Goal: Task Accomplishment & Management: Manage account settings

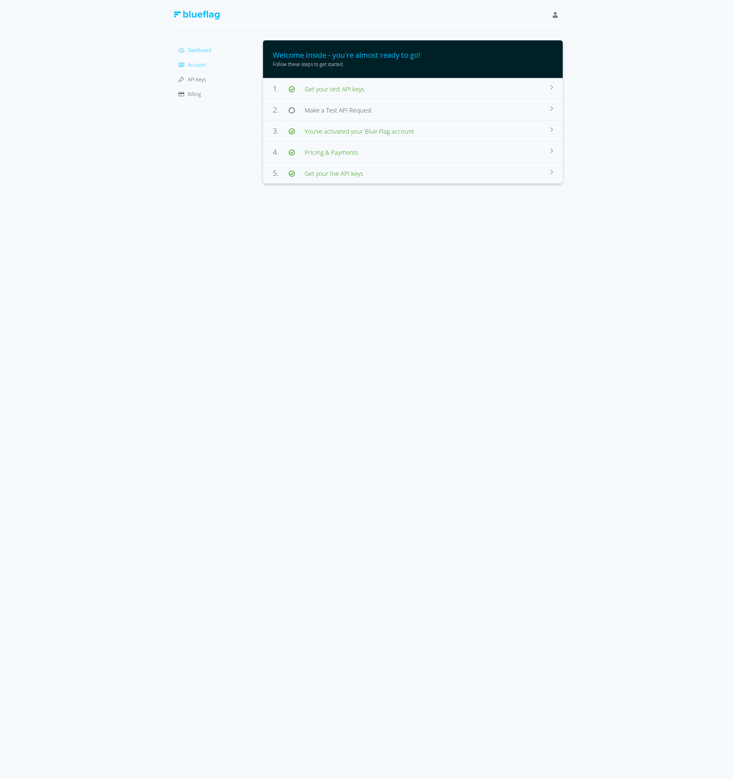
click at [202, 62] on span "Account" at bounding box center [197, 64] width 18 height 7
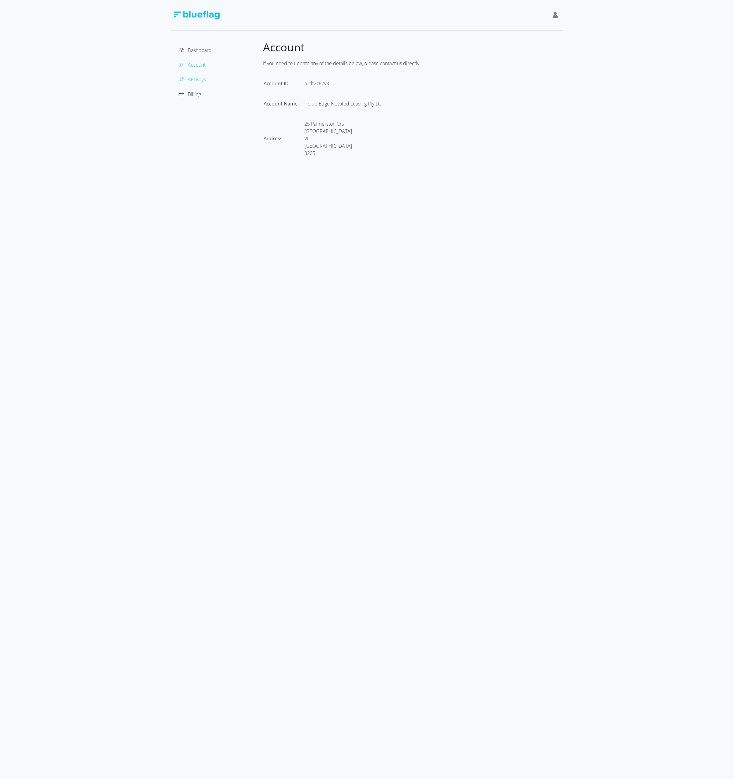
click at [197, 76] on span "API Keys" at bounding box center [197, 79] width 18 height 7
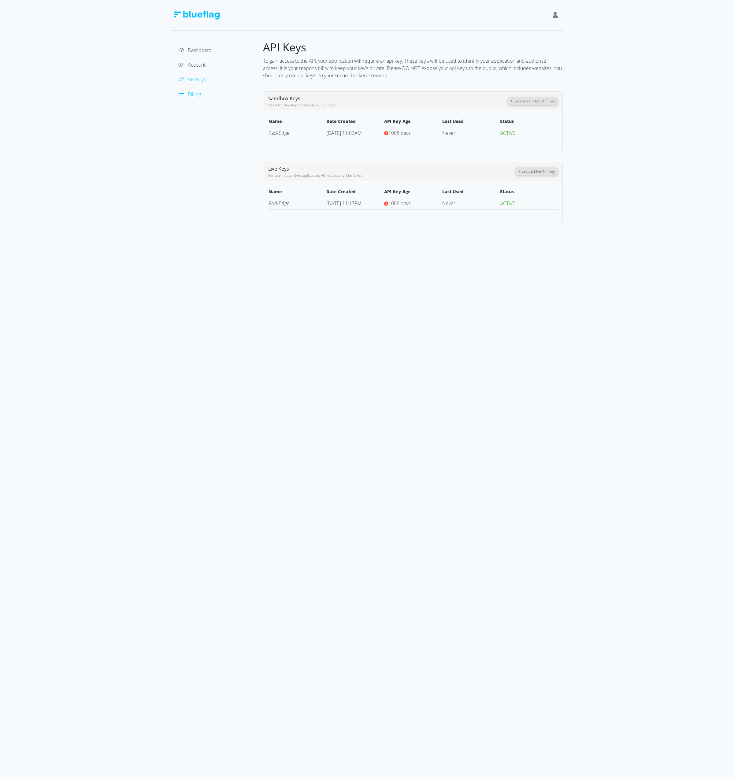
click at [190, 94] on span "Billing" at bounding box center [194, 94] width 13 height 7
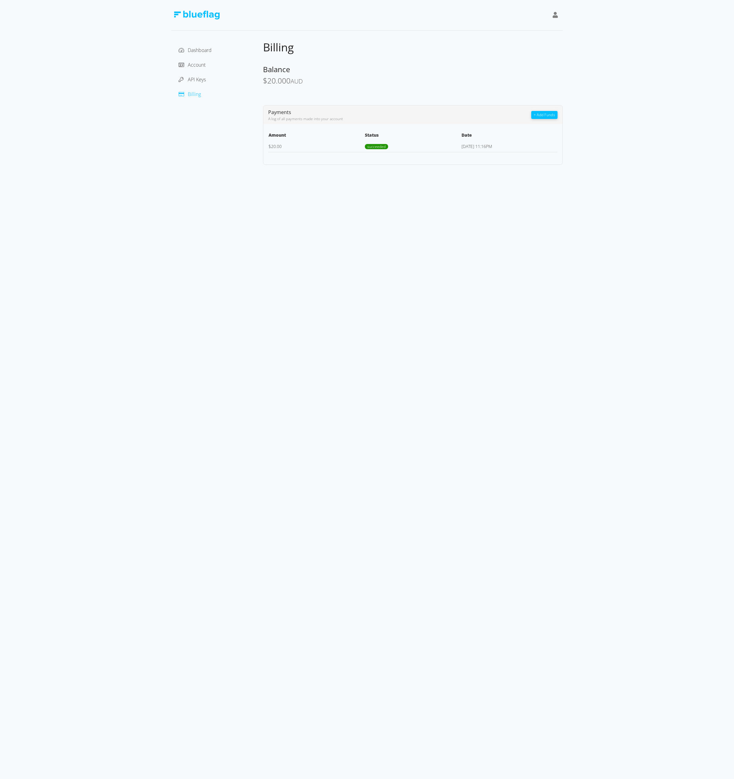
click at [554, 16] on icon at bounding box center [555, 15] width 6 height 6
click at [509, 47] on div "Sign Out" at bounding box center [527, 47] width 51 height 6
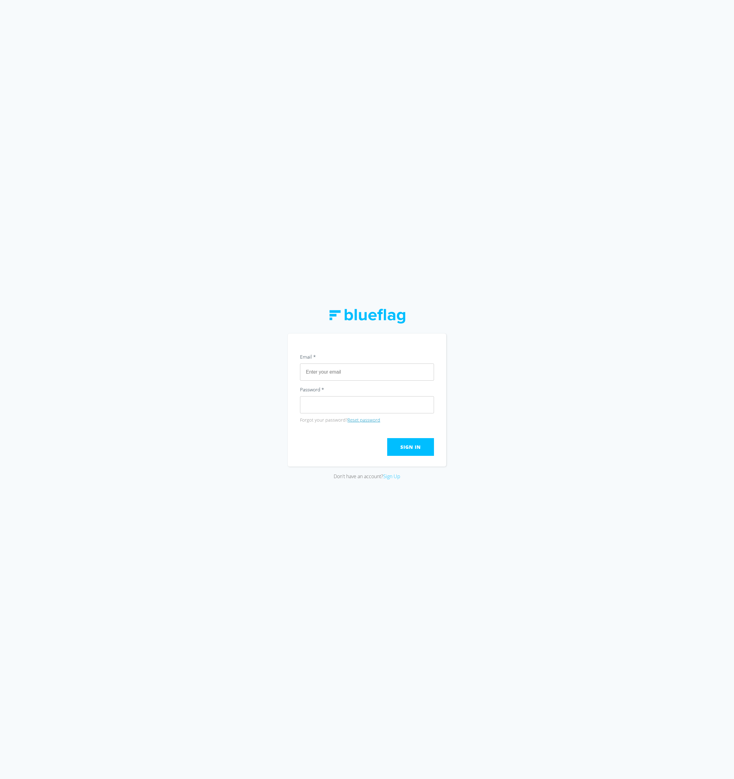
click at [353, 422] on button "Reset password" at bounding box center [363, 420] width 33 height 7
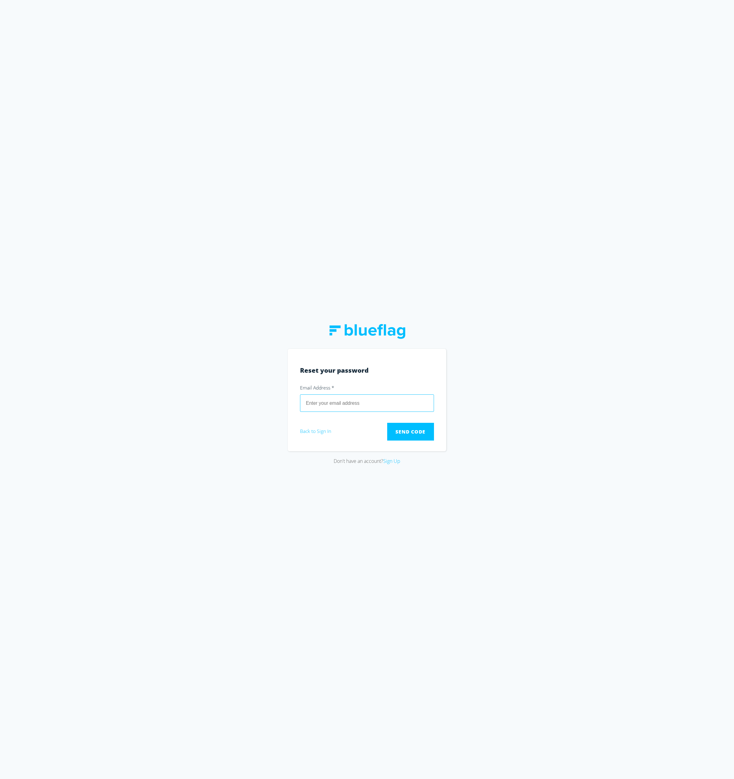
click at [358, 407] on input "email" at bounding box center [367, 402] width 134 height 17
paste input "IT@iedge.com.au"
type input "IT@iedge.com.au"
click at [387, 423] on button "Send Code" at bounding box center [410, 432] width 47 height 18
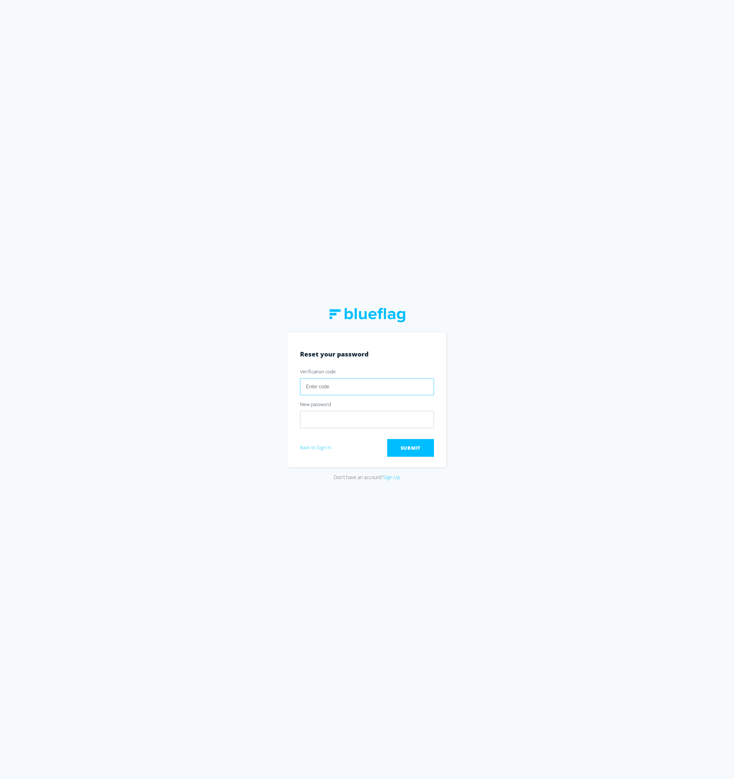
click at [334, 388] on input "number" at bounding box center [367, 386] width 134 height 17
paste input "153187"
type input "153187"
click at [414, 453] on button "Submit" at bounding box center [410, 448] width 47 height 18
